Goal: Transaction & Acquisition: Subscribe to service/newsletter

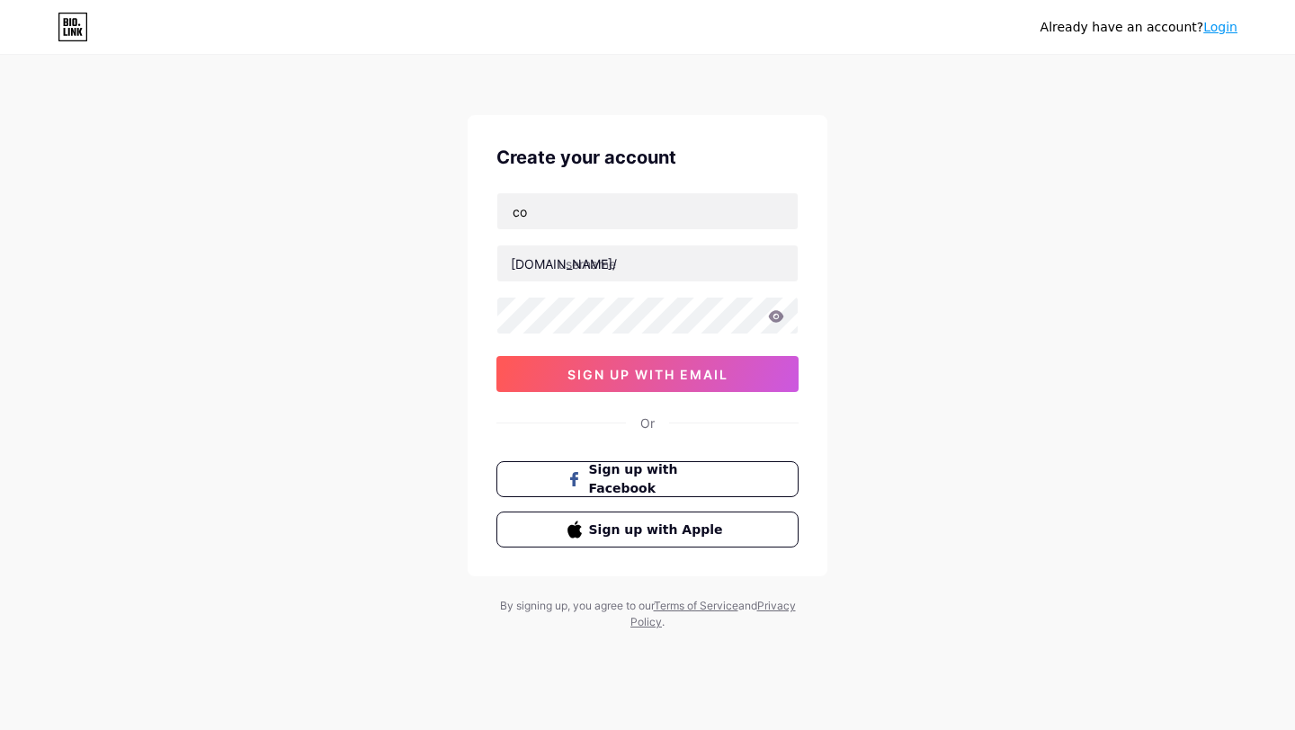
type input "c"
type input "[EMAIL_ADDRESS][DOMAIN_NAME]"
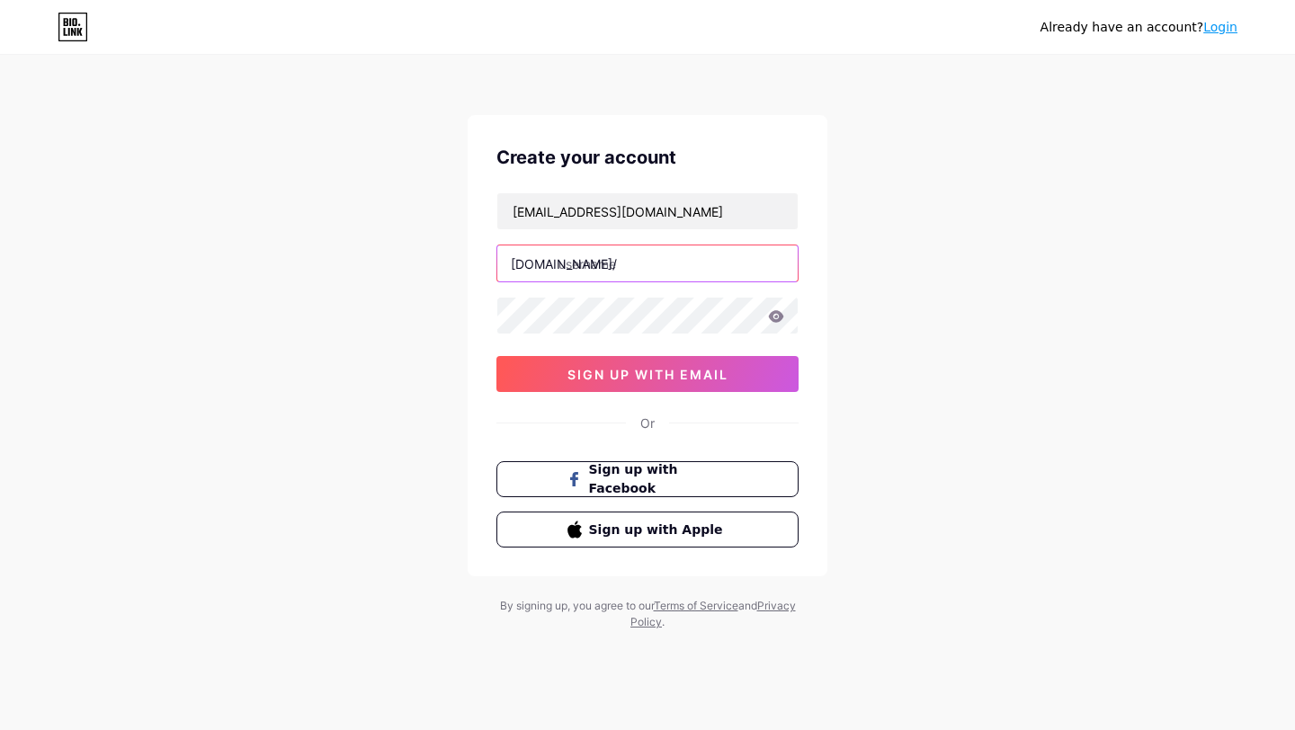
click at [692, 254] on input "text" at bounding box center [647, 263] width 300 height 36
type input "cozinhadoneneca"
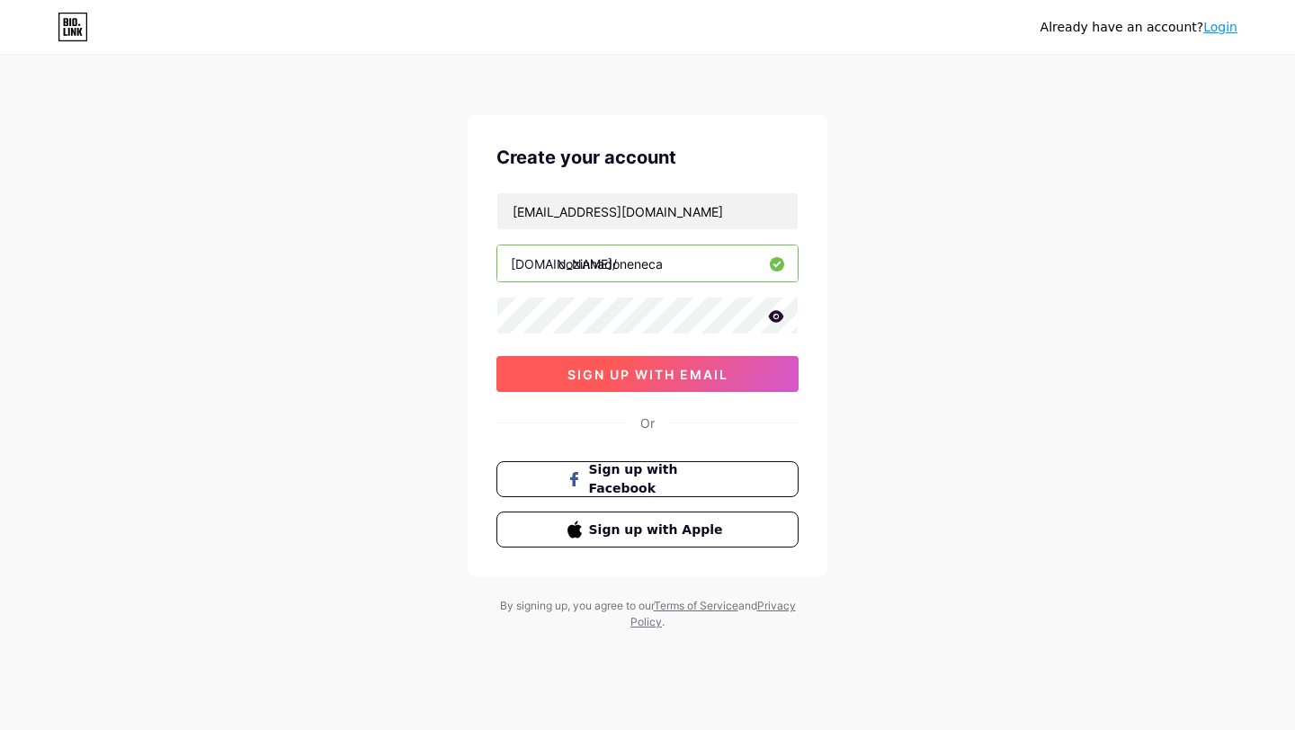
click at [704, 375] on span "sign up with email" at bounding box center [647, 374] width 161 height 15
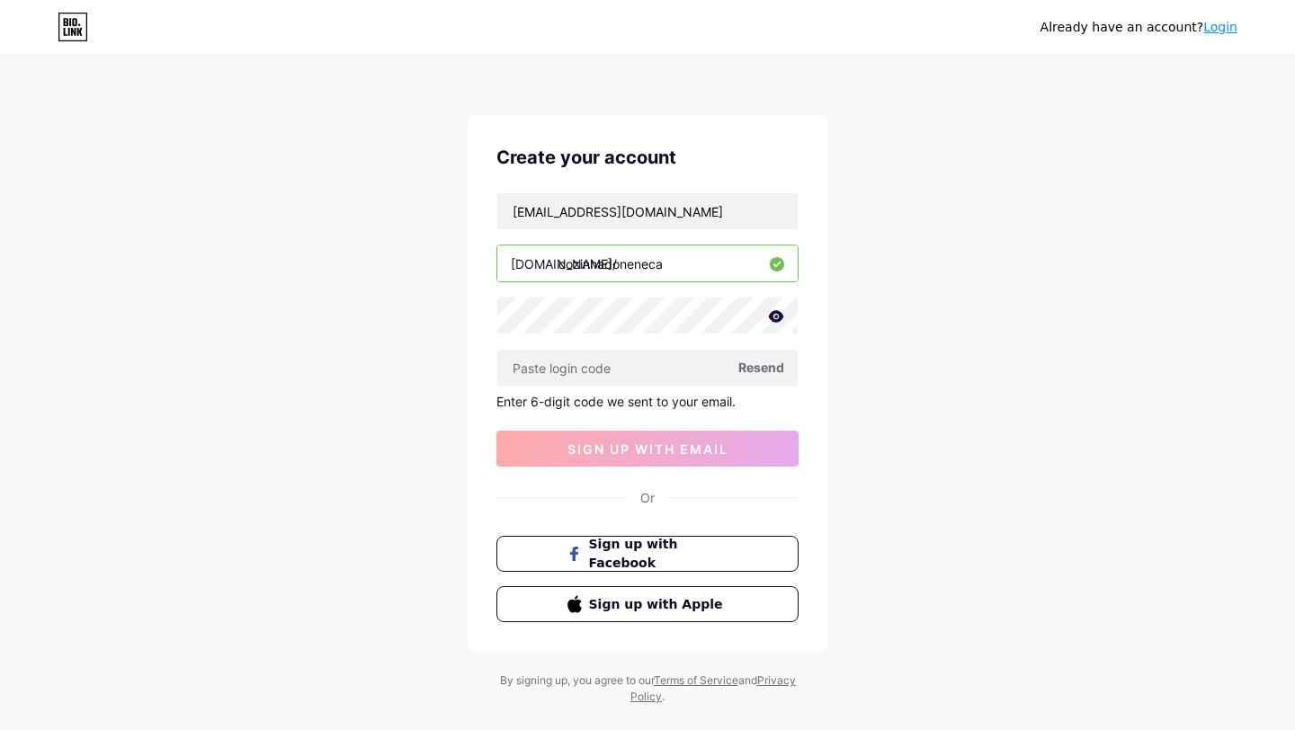
click at [767, 367] on span "Resend" at bounding box center [761, 367] width 46 height 19
click at [772, 366] on span "Resend" at bounding box center [761, 367] width 46 height 19
drag, startPoint x: 720, startPoint y: 209, endPoint x: 487, endPoint y: 201, distance: 233.0
click at [487, 201] on div "Create your account [EMAIL_ADDRESS][DOMAIN_NAME] [DOMAIN_NAME]/ cozinhadoneneca…" at bounding box center [648, 383] width 360 height 536
click at [774, 320] on icon at bounding box center [776, 316] width 15 height 12
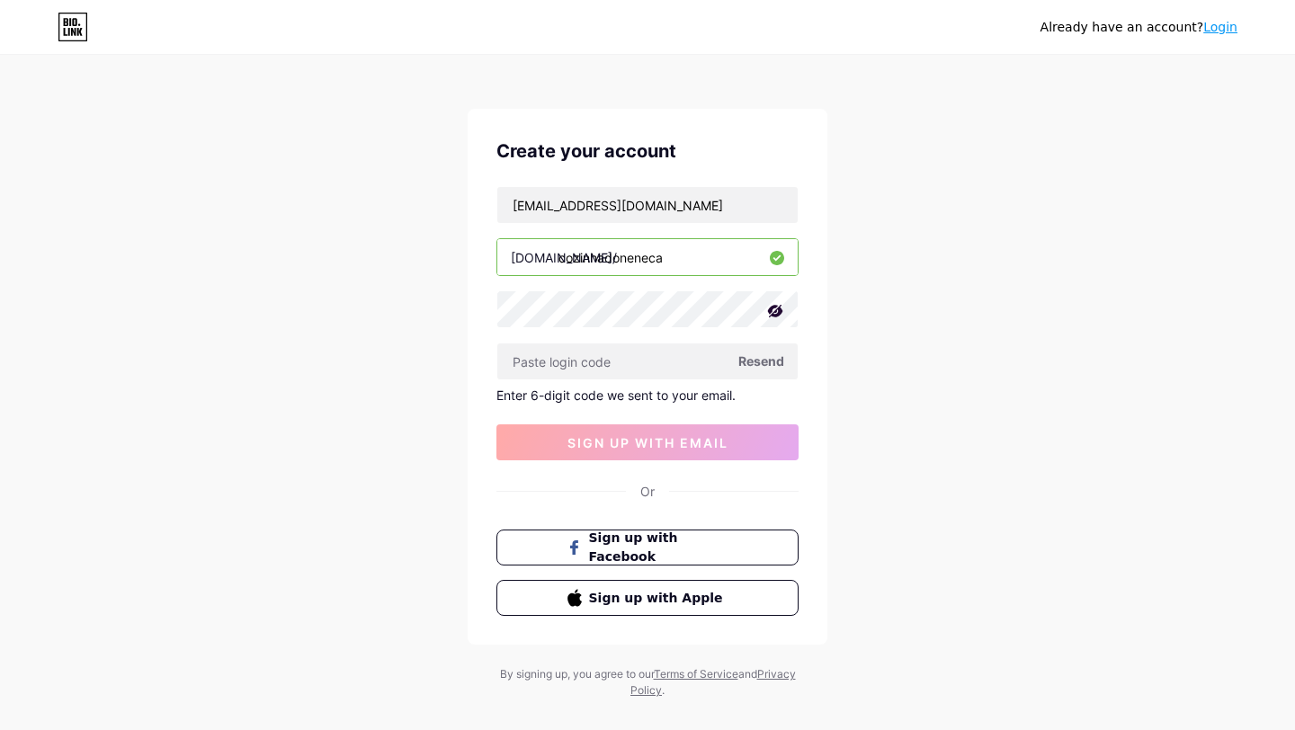
scroll to position [5, 0]
click at [658, 373] on input "text" at bounding box center [647, 363] width 300 height 36
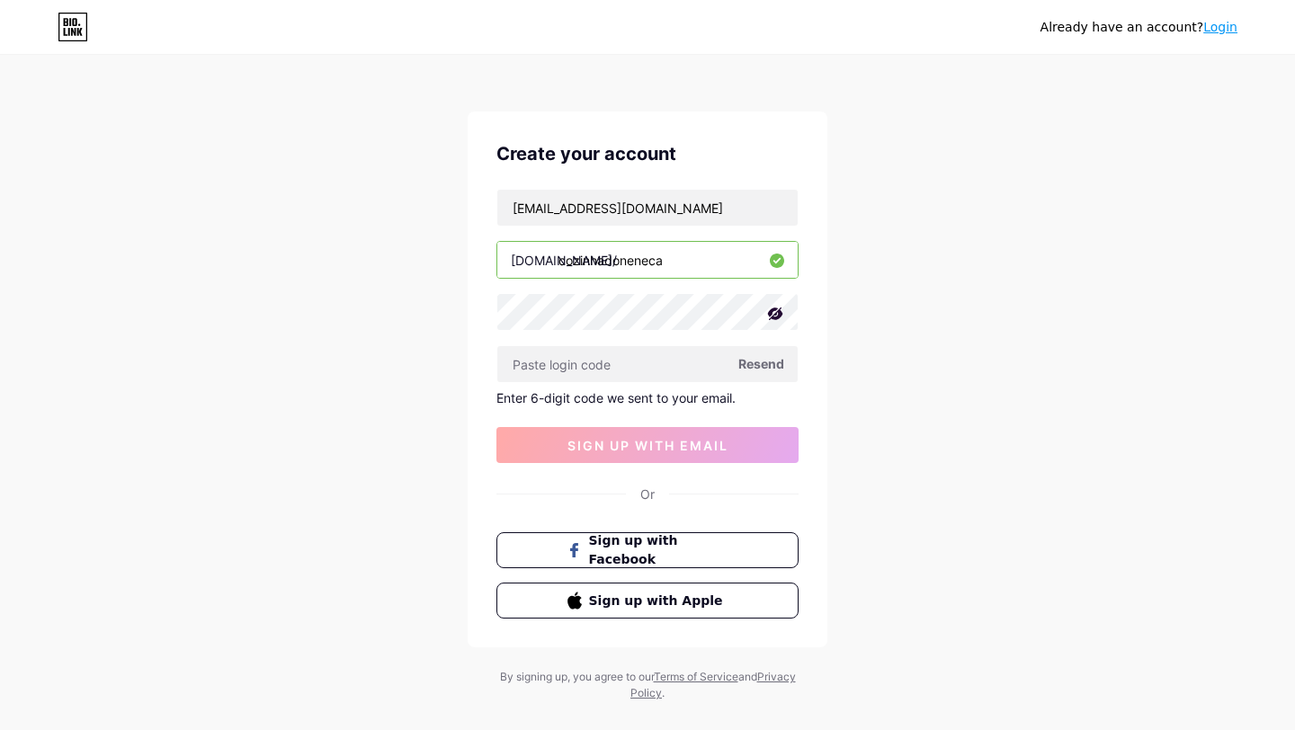
click at [755, 365] on span "Resend" at bounding box center [761, 363] width 46 height 19
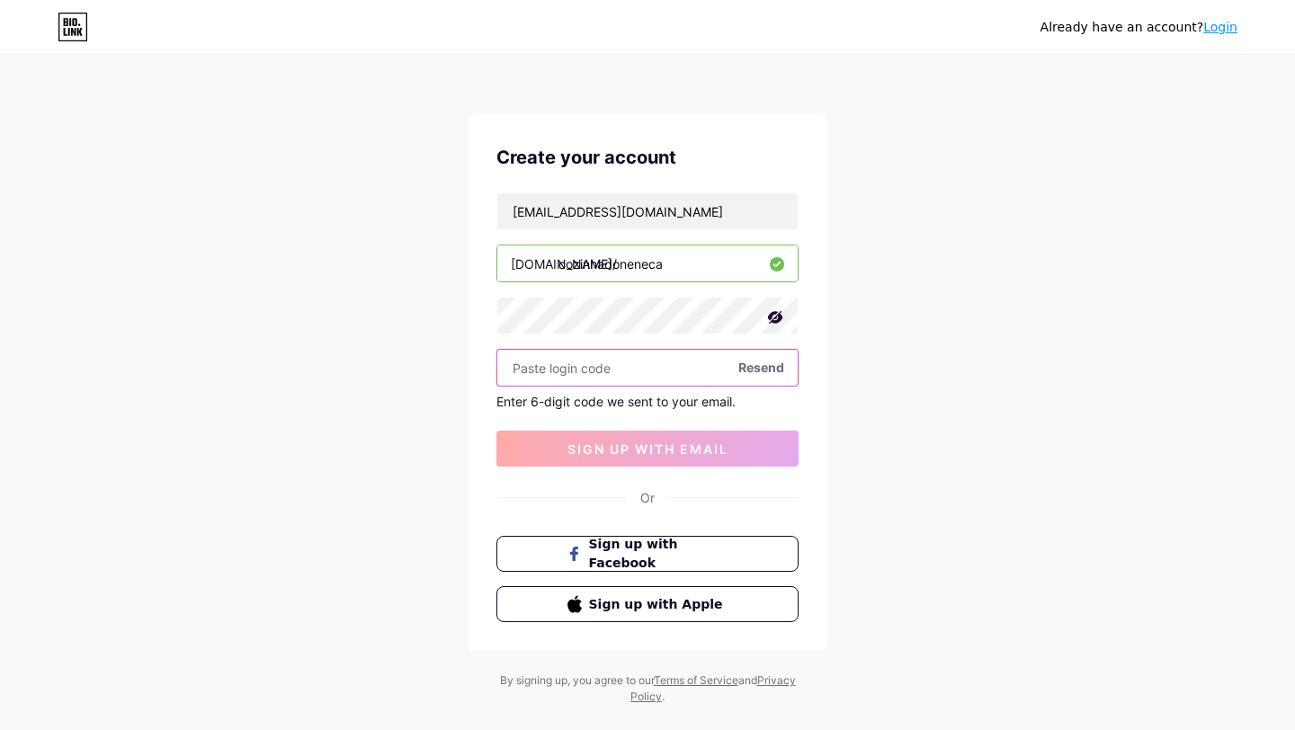
scroll to position [5, 0]
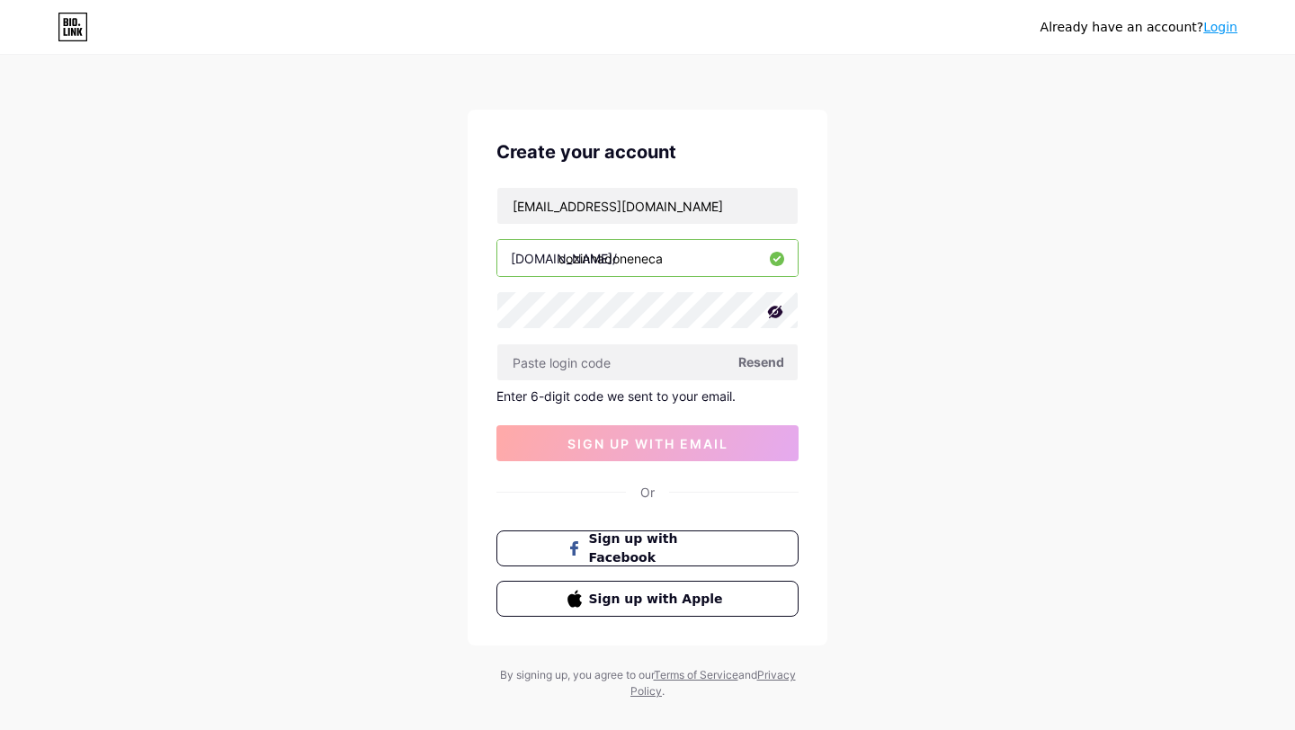
click at [767, 362] on span "Resend" at bounding box center [761, 361] width 46 height 19
click at [632, 205] on input "[EMAIL_ADDRESS][DOMAIN_NAME]" at bounding box center [647, 206] width 300 height 36
type input "[EMAIL_ADDRESS][DOMAIN_NAME]"
click at [652, 446] on span "sign up with email" at bounding box center [647, 443] width 161 height 15
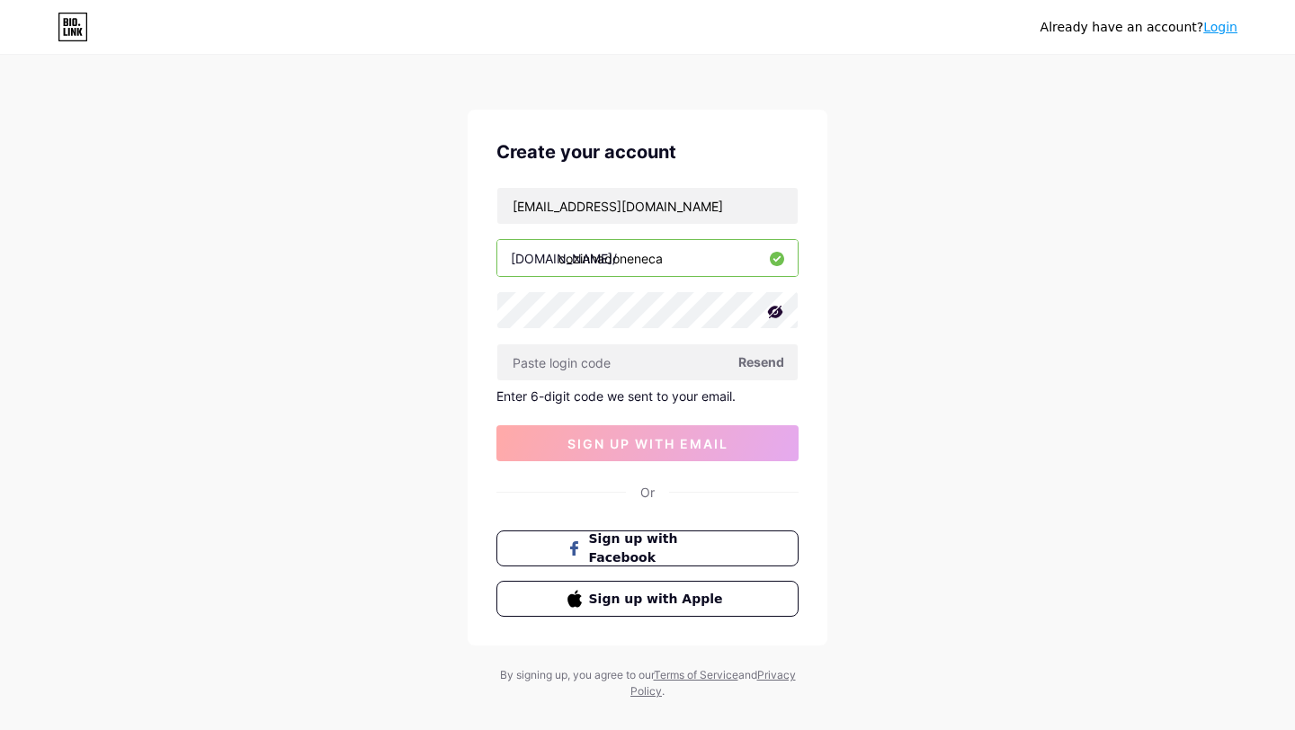
click at [769, 362] on span "Resend" at bounding box center [761, 361] width 46 height 19
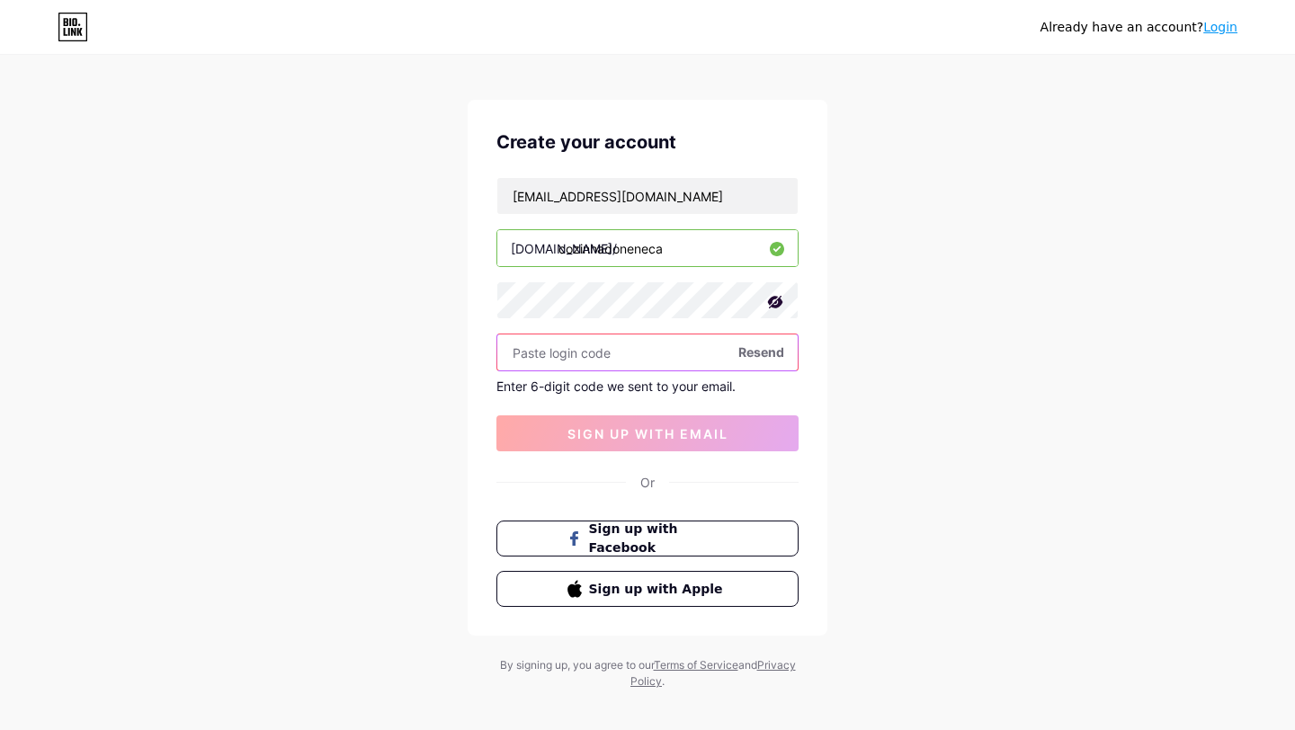
scroll to position [32, 0]
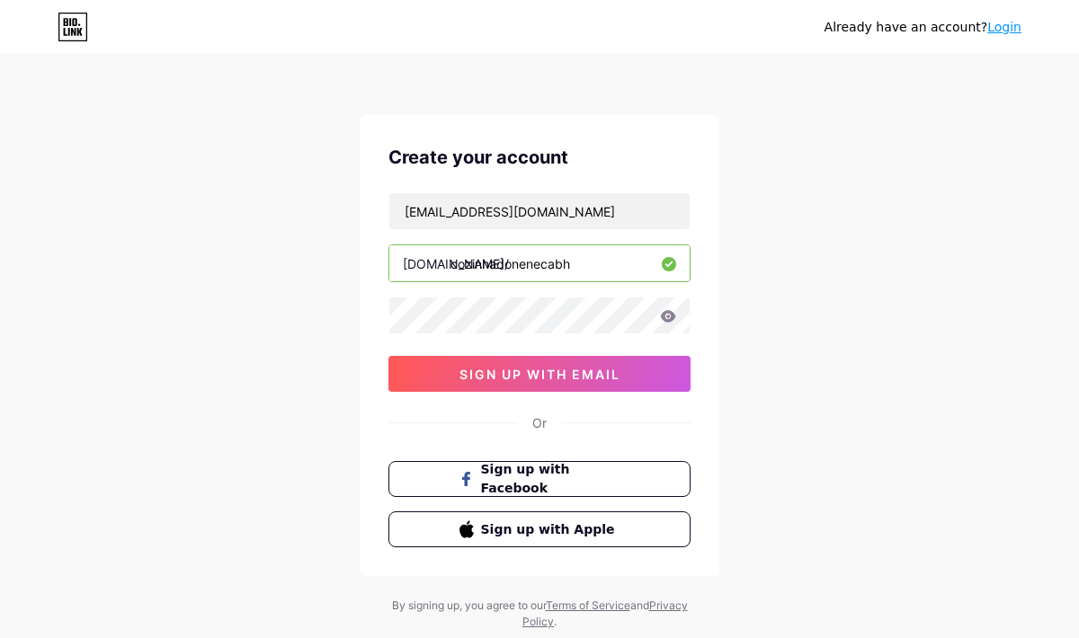
type input "[EMAIL_ADDRESS][DOMAIN_NAME]"
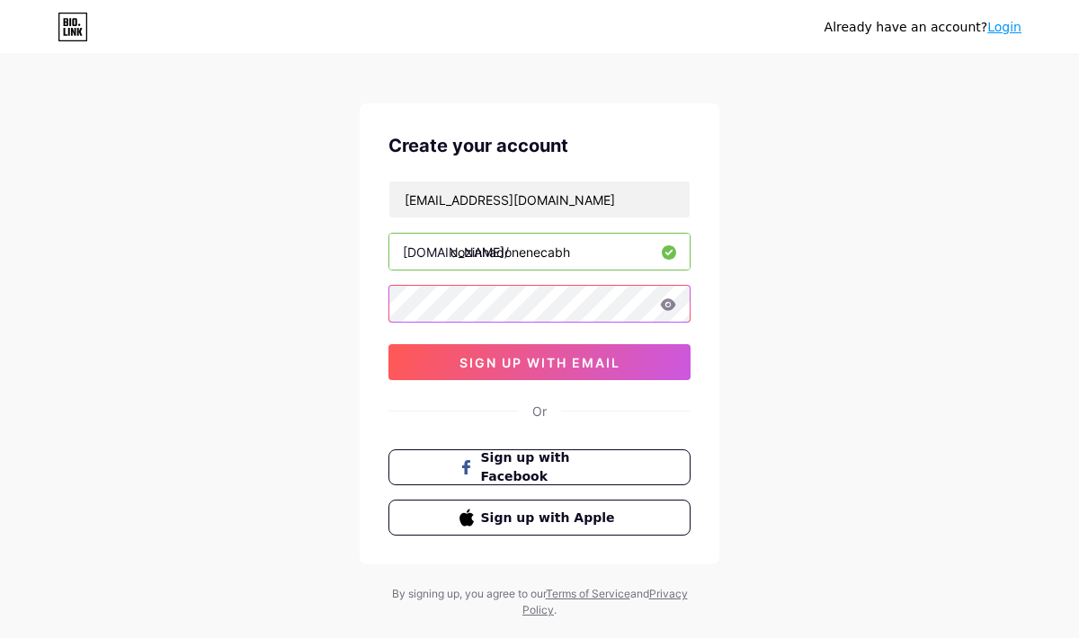
scroll to position [6, 0]
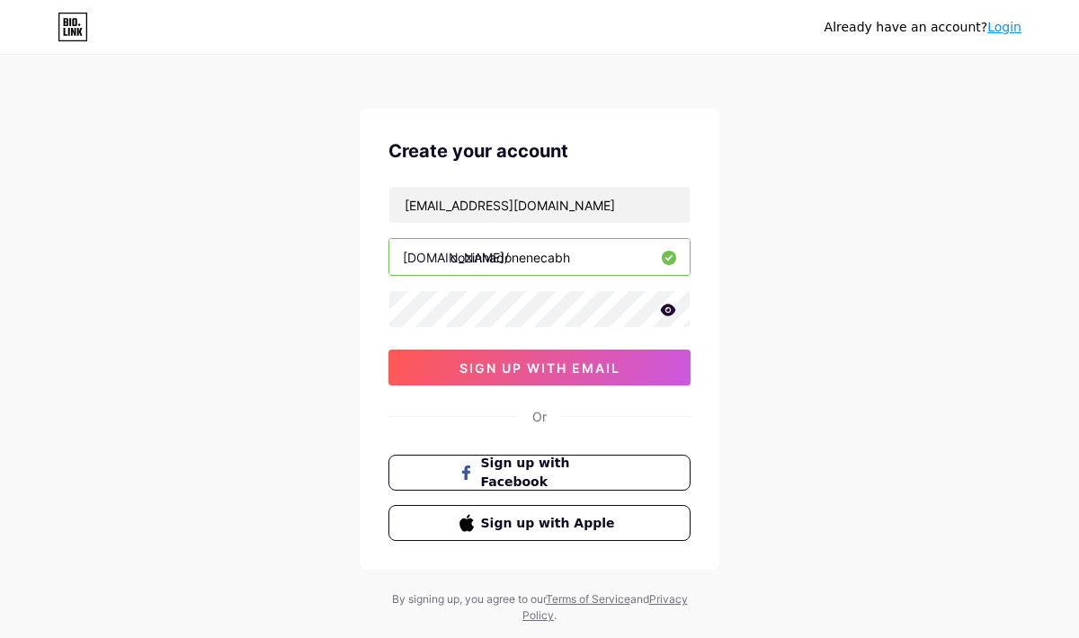
click at [670, 311] on icon at bounding box center [668, 310] width 16 height 13
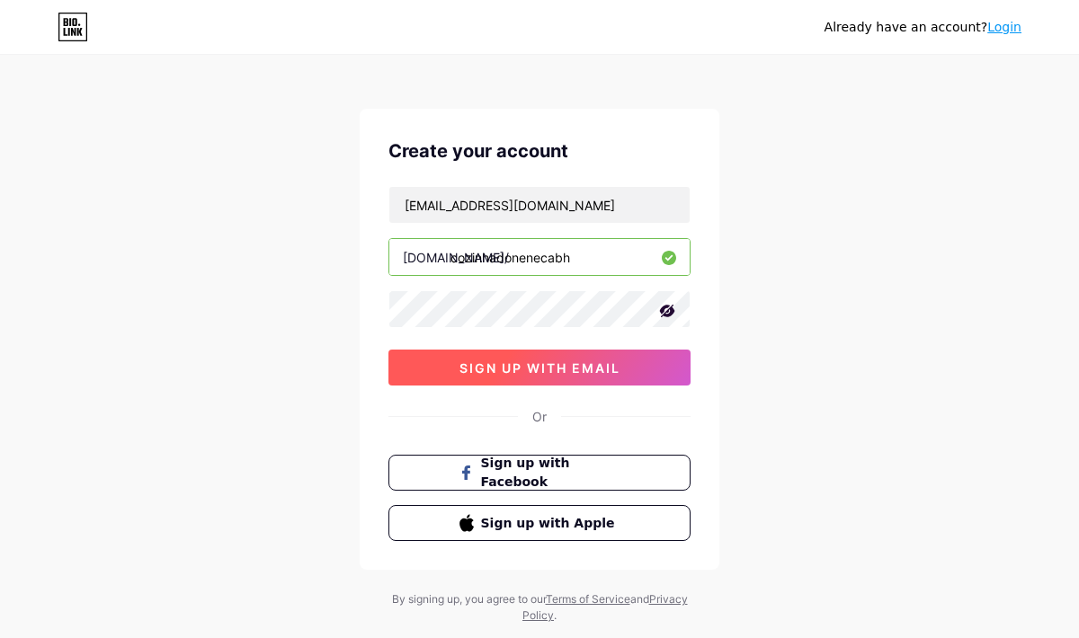
click at [587, 366] on span "sign up with email" at bounding box center [539, 368] width 161 height 15
